Goal: Entertainment & Leisure: Consume media (video, audio)

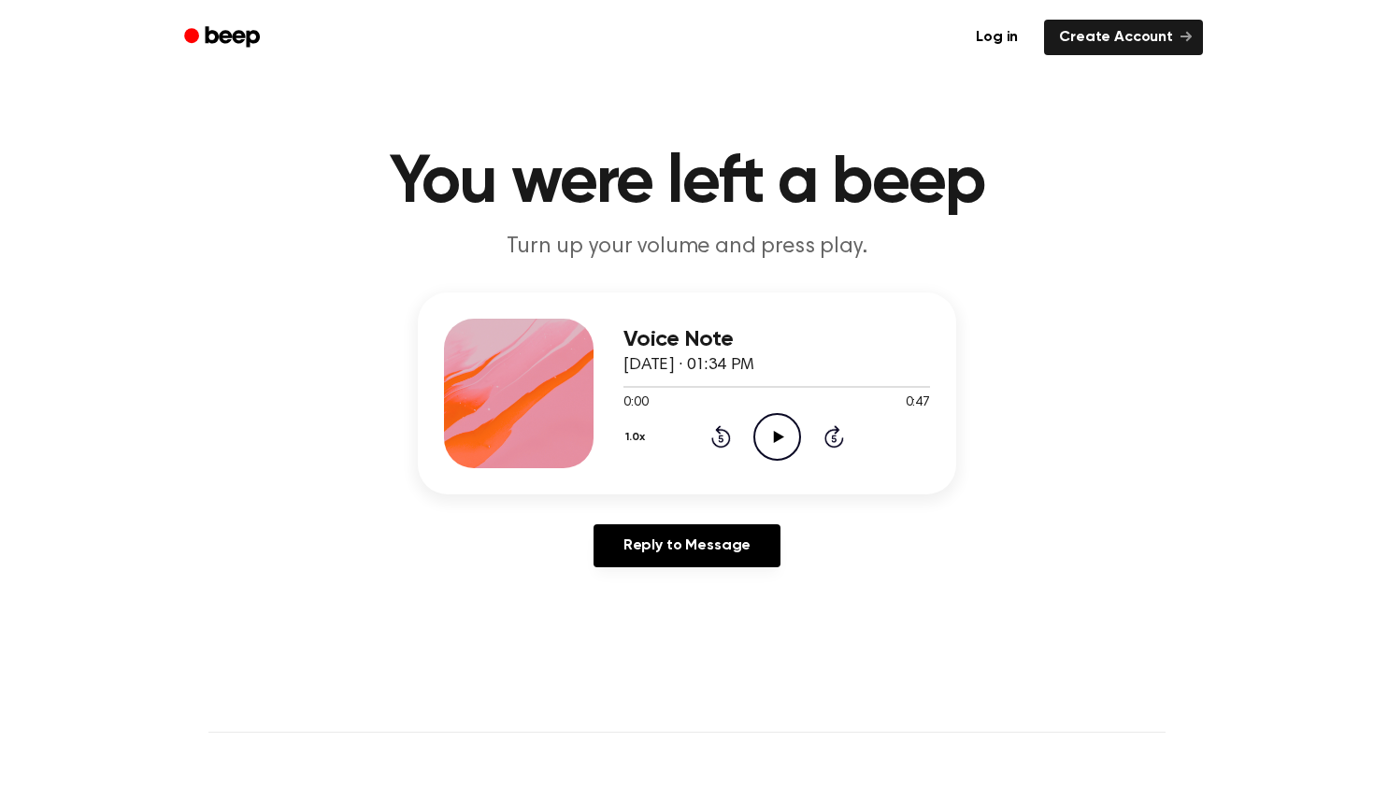
click at [770, 437] on icon "Play Audio" at bounding box center [778, 437] width 48 height 48
click at [1171, 186] on header "You were left a beep Turn up your volume and press play." at bounding box center [686, 206] width 1329 height 113
click at [780, 434] on icon at bounding box center [777, 437] width 8 height 12
click at [781, 433] on icon "Play Audio" at bounding box center [778, 437] width 48 height 48
click at [1054, 351] on div "Voice Note September 3, 2025 · 01:34 PM 0:00 0:47 Your browser does not support…" at bounding box center [686, 438] width 1329 height 290
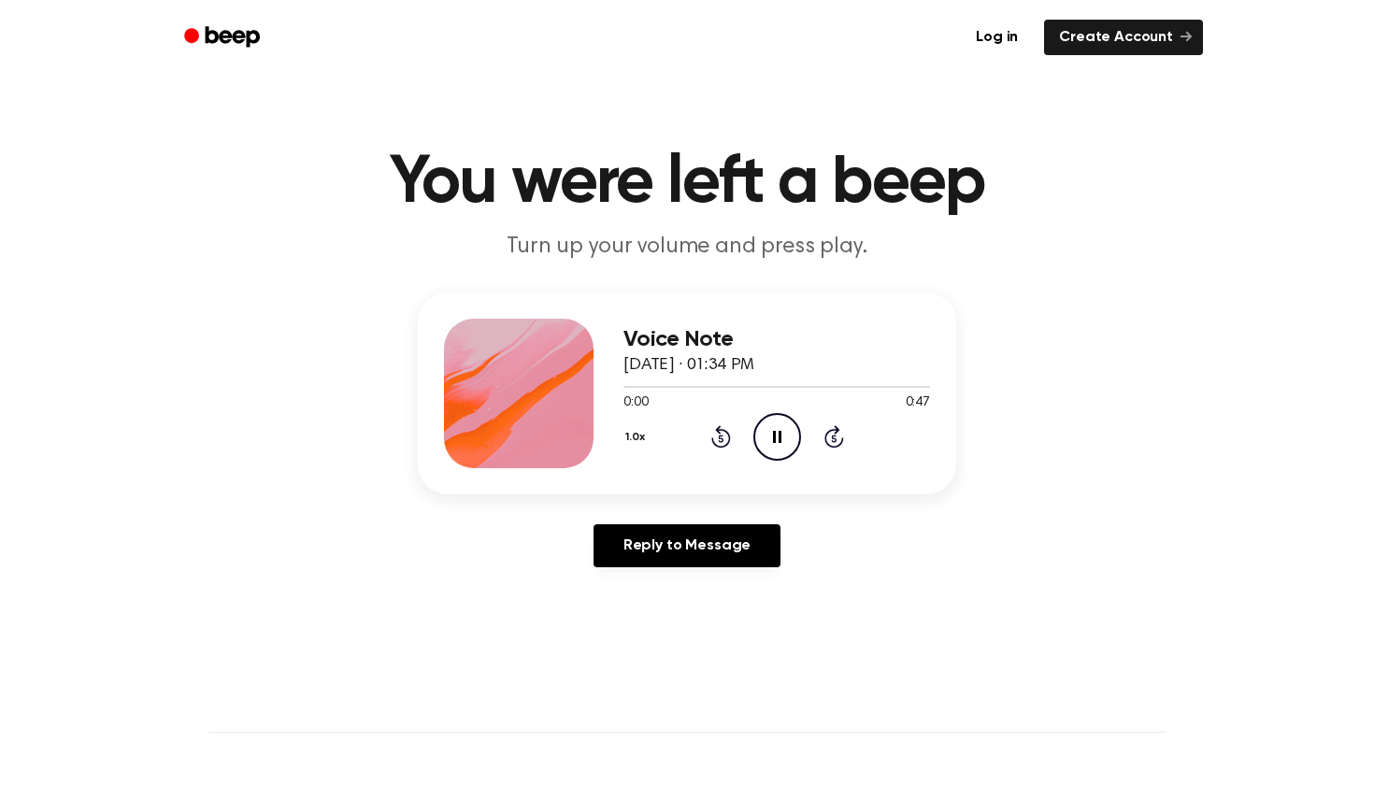
click at [770, 430] on icon "Pause Audio" at bounding box center [778, 437] width 48 height 48
click at [770, 430] on icon "Play Audio" at bounding box center [778, 437] width 48 height 48
click at [778, 425] on icon "Play Audio" at bounding box center [778, 437] width 48 height 48
click at [768, 432] on icon "Play Audio" at bounding box center [778, 437] width 48 height 48
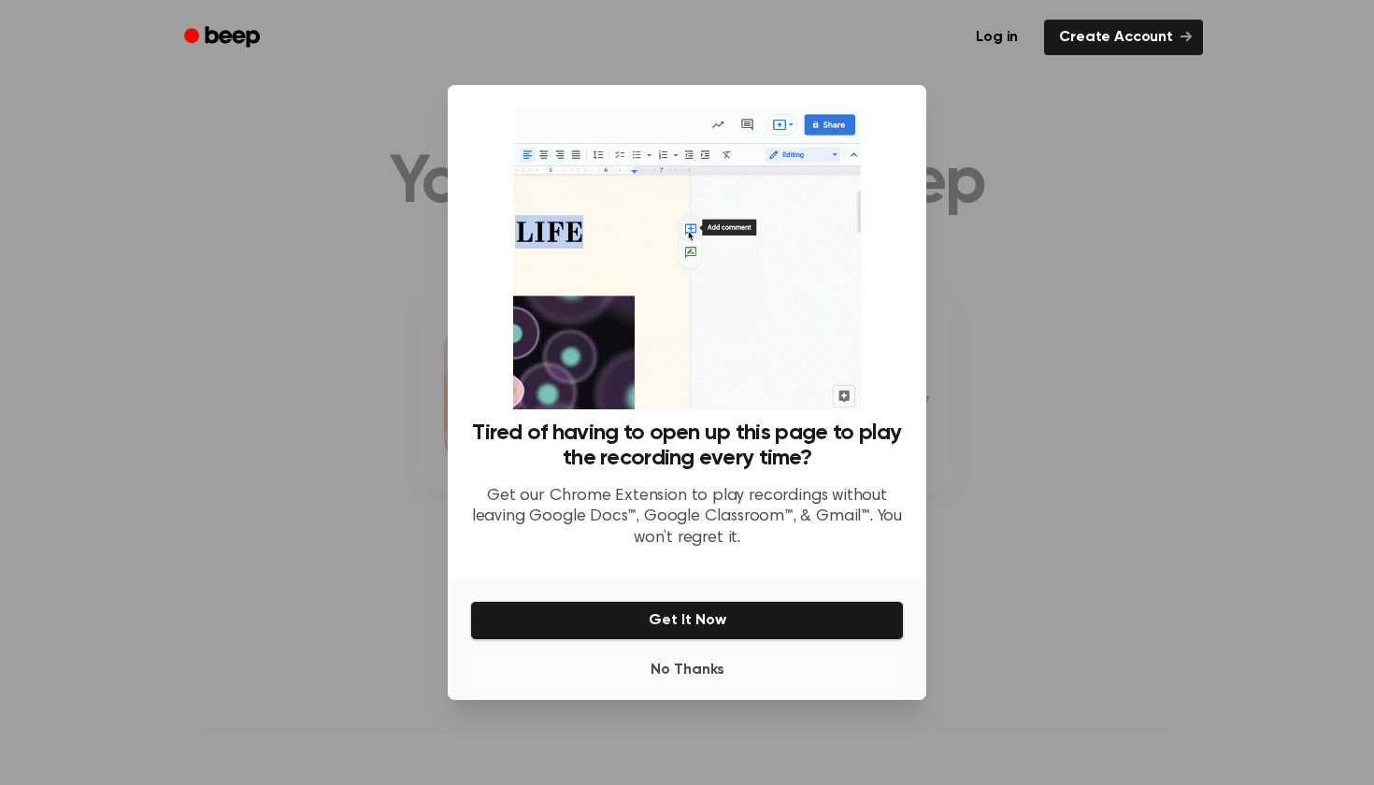
click at [671, 669] on button "No Thanks" at bounding box center [687, 670] width 434 height 37
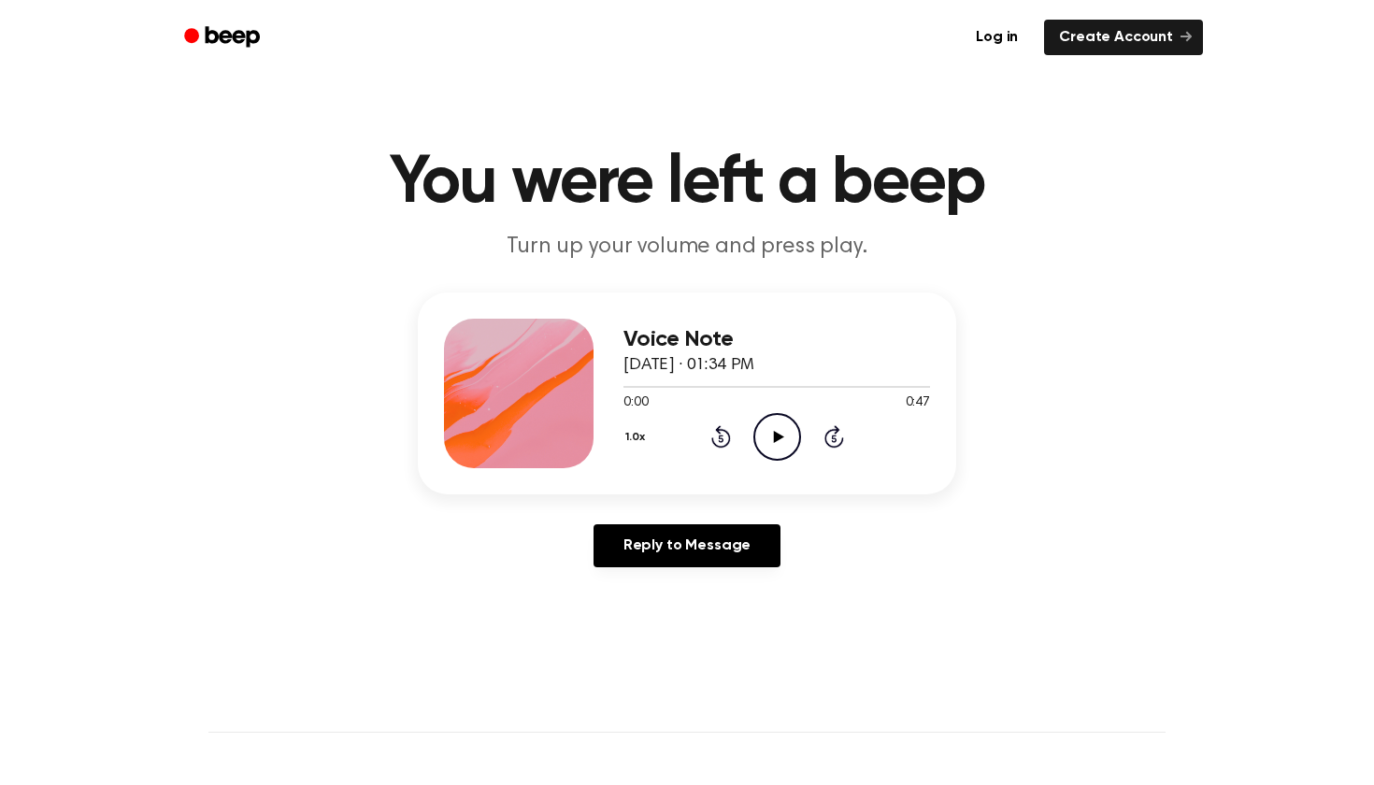
click at [766, 437] on icon "Play Audio" at bounding box center [778, 437] width 48 height 48
click at [1012, 246] on p "Turn up your volume and press play." at bounding box center [687, 247] width 718 height 31
click at [784, 438] on icon "Pause Audio" at bounding box center [778, 437] width 48 height 48
click at [784, 438] on icon "Play Audio" at bounding box center [778, 437] width 48 height 48
click at [785, 433] on icon "Play Audio" at bounding box center [778, 437] width 48 height 48
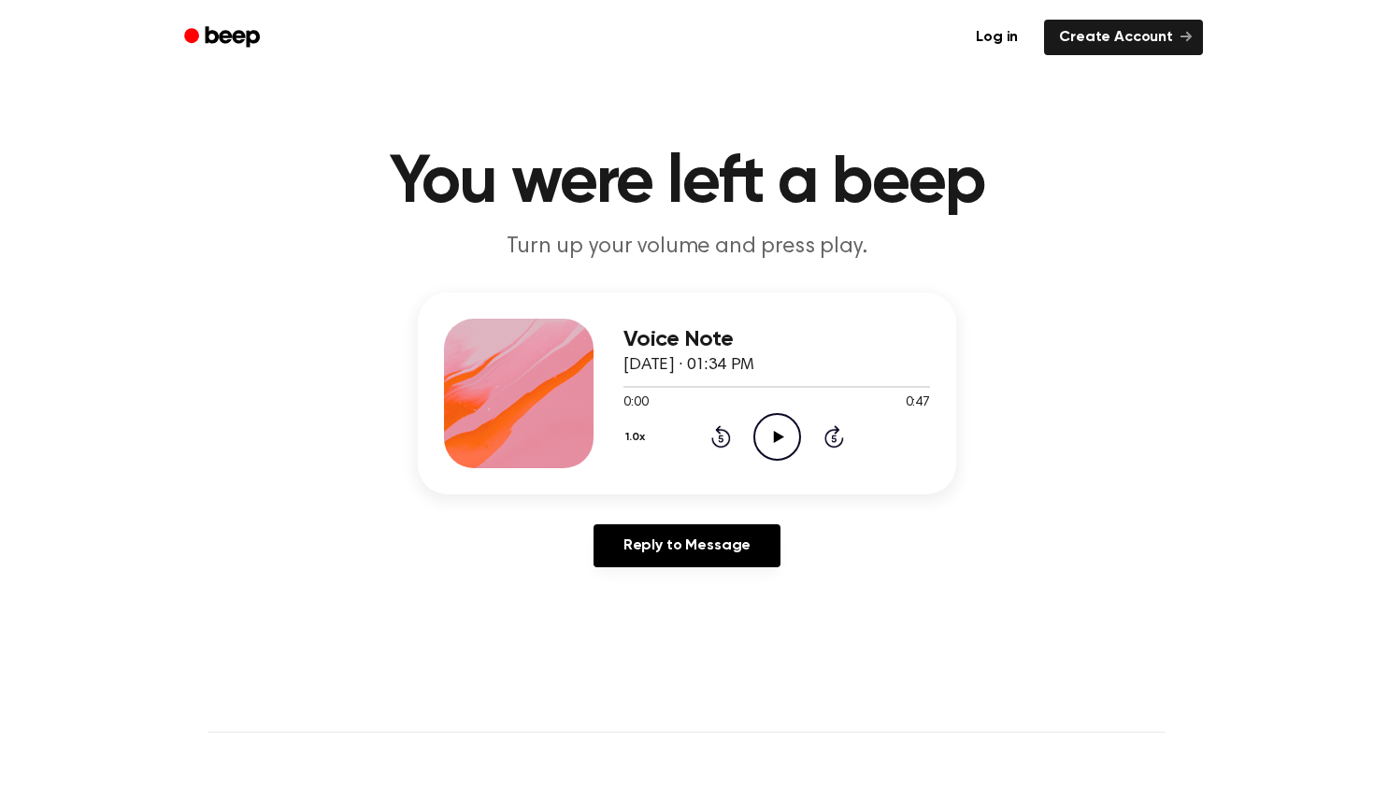
click at [769, 438] on icon "Play Audio" at bounding box center [778, 437] width 48 height 48
click at [774, 432] on icon at bounding box center [778, 437] width 10 height 12
drag, startPoint x: 1136, startPoint y: 9, endPoint x: 1161, endPoint y: 221, distance: 212.8
click at [1161, 221] on header "You were left a beep Turn up your volume and press play." at bounding box center [686, 206] width 1329 height 113
click at [788, 431] on icon "Pause Audio" at bounding box center [778, 437] width 48 height 48
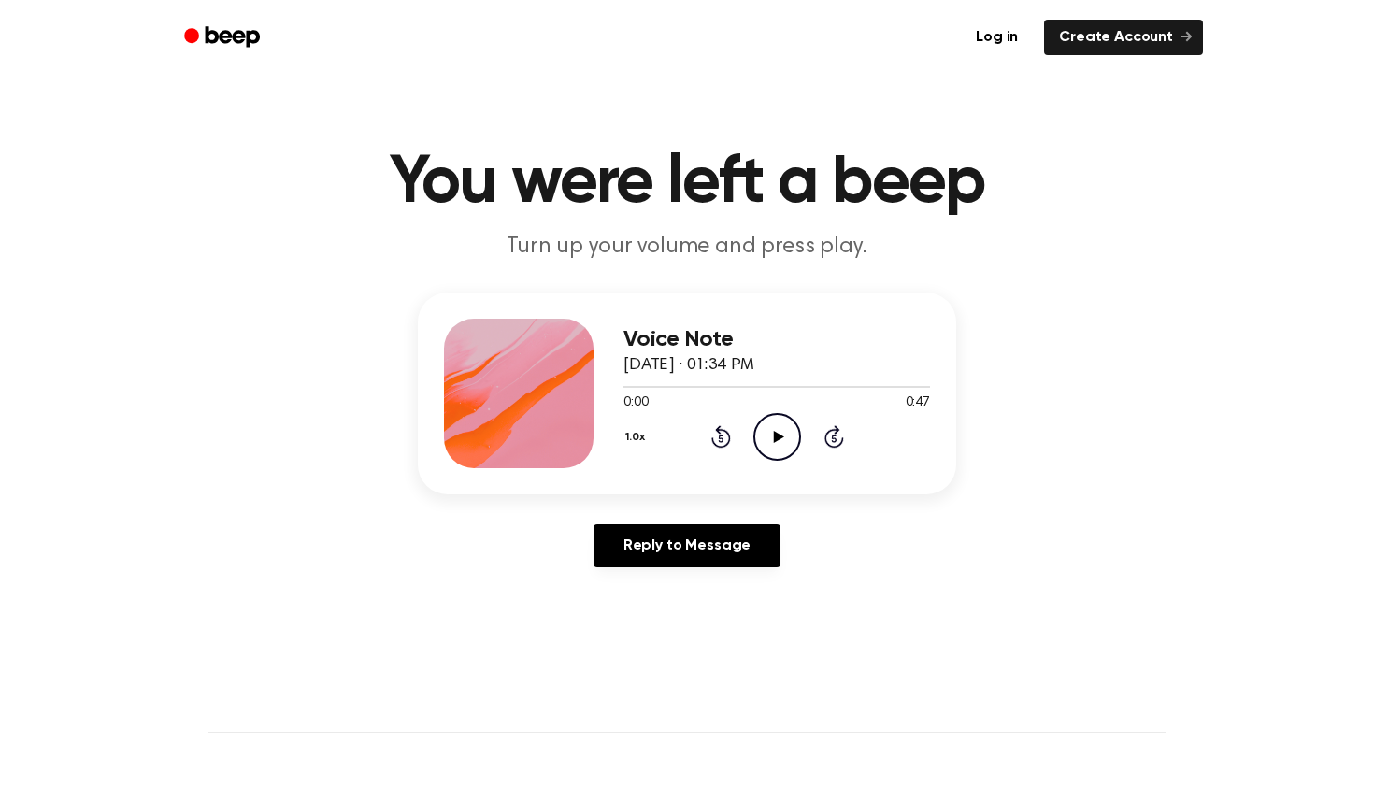
click at [788, 431] on icon "Play Audio" at bounding box center [778, 437] width 48 height 48
click at [773, 436] on icon at bounding box center [777, 437] width 8 height 12
click at [789, 432] on icon "Play Audio" at bounding box center [778, 437] width 48 height 48
click at [761, 449] on icon "Pause Audio" at bounding box center [778, 437] width 48 height 48
click at [782, 441] on icon "Play Audio" at bounding box center [778, 437] width 48 height 48
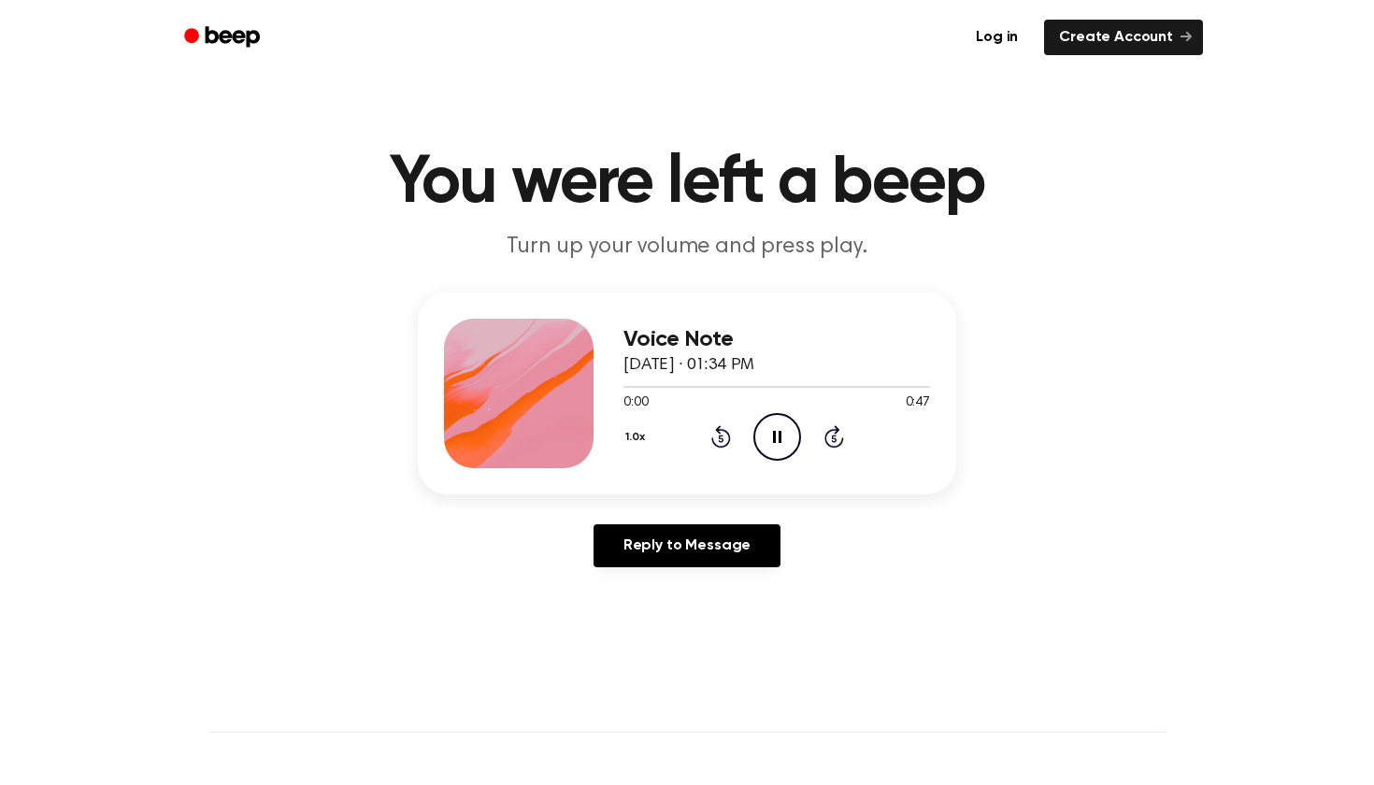
click at [780, 419] on icon "Pause Audio" at bounding box center [778, 437] width 48 height 48
